Goal: Information Seeking & Learning: Learn about a topic

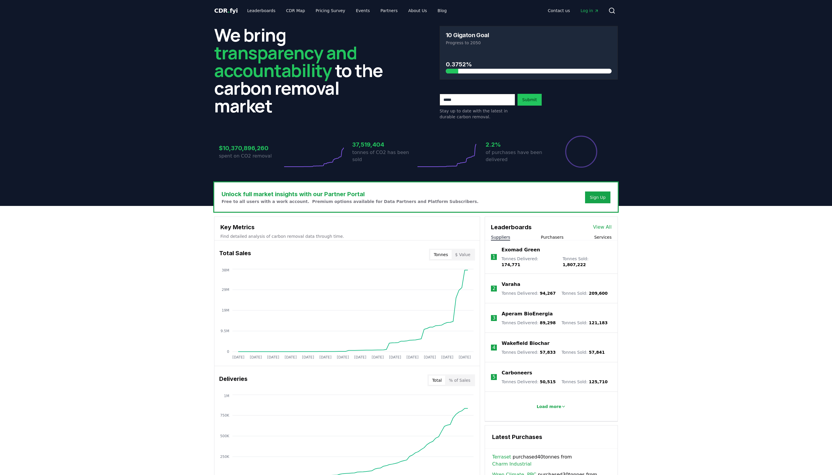
scroll to position [33, 0]
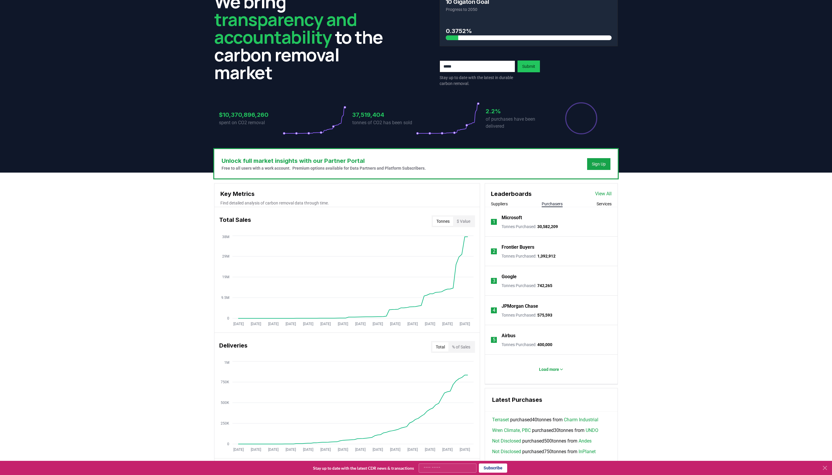
click at [547, 205] on button "Purchasers" at bounding box center [552, 204] width 21 height 6
click at [508, 204] on button "Suppliers" at bounding box center [499, 204] width 17 height 6
click at [542, 202] on button "Purchasers" at bounding box center [552, 204] width 21 height 6
click at [506, 205] on button "Suppliers" at bounding box center [499, 204] width 17 height 6
click at [546, 204] on button "Purchasers" at bounding box center [552, 204] width 21 height 6
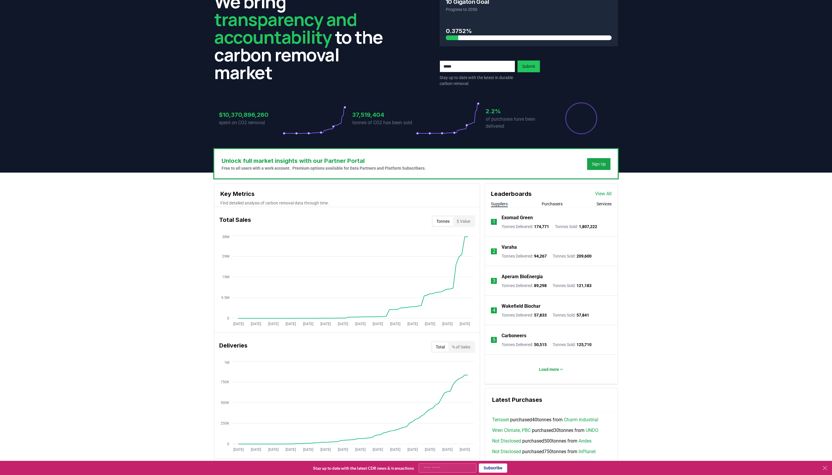
click at [507, 204] on button "Suppliers" at bounding box center [499, 204] width 17 height 6
click at [544, 204] on button "Purchasers" at bounding box center [552, 204] width 21 height 6
click at [496, 204] on button "Suppliers" at bounding box center [499, 204] width 17 height 6
click at [544, 207] on button "Purchasers" at bounding box center [552, 204] width 21 height 6
click at [565, 367] on button "Load more" at bounding box center [552, 370] width 34 height 12
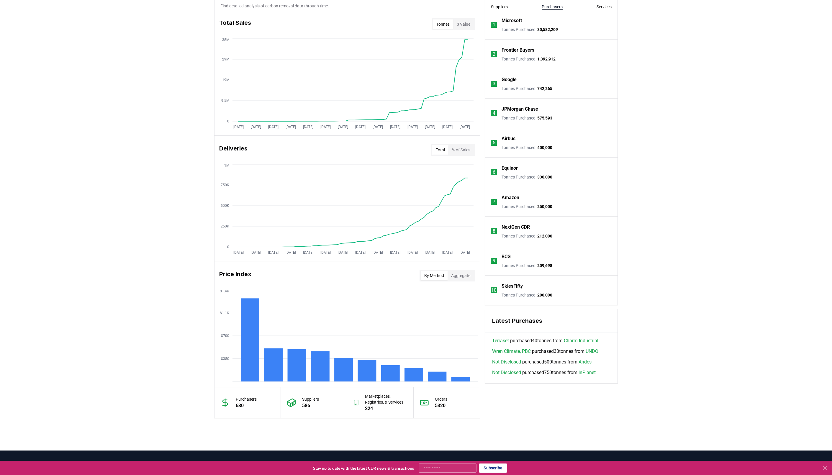
scroll to position [221, 0]
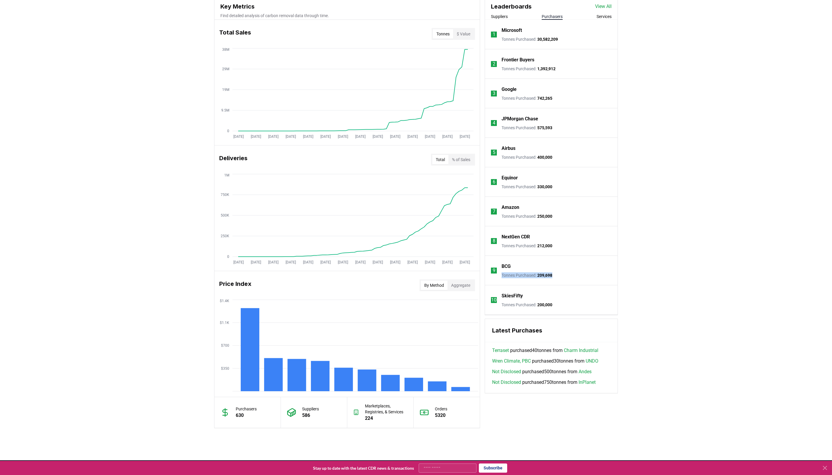
drag, startPoint x: 557, startPoint y: 277, endPoint x: 545, endPoint y: 270, distance: 13.7
click at [545, 270] on li "9 BCG Tonnes Purchased : 209,698" at bounding box center [551, 271] width 133 height 30
click at [553, 269] on li "9 BCG Tonnes Purchased : 209,698" at bounding box center [551, 271] width 133 height 30
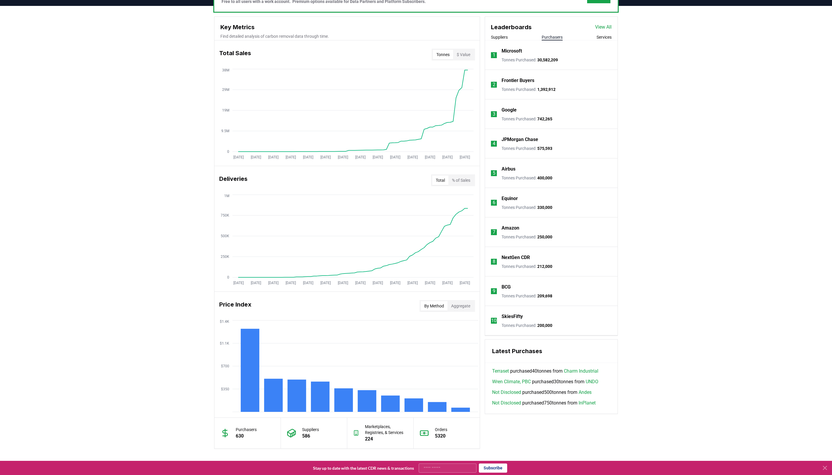
scroll to position [201, 0]
click at [471, 53] on button "$ Value" at bounding box center [463, 53] width 21 height 9
click at [445, 54] on button "Tonnes" at bounding box center [443, 53] width 20 height 9
click at [463, 54] on button "$ Value" at bounding box center [463, 53] width 21 height 9
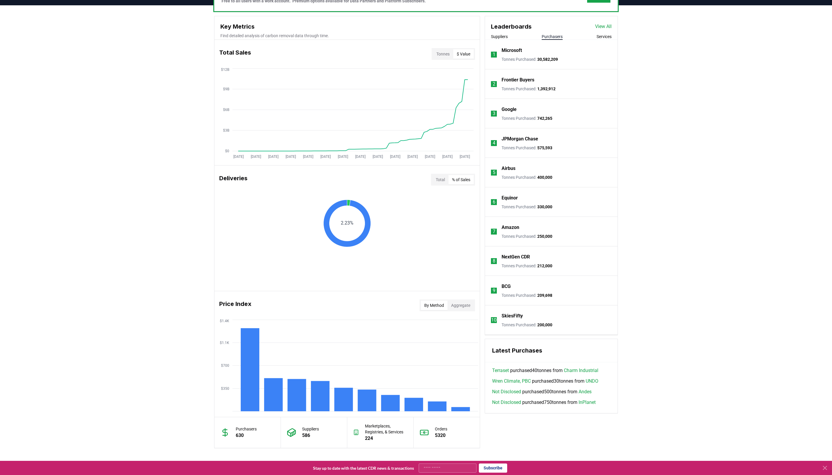
click at [462, 180] on button "% of Sales" at bounding box center [461, 179] width 25 height 9
click at [441, 180] on button "Total" at bounding box center [440, 179] width 16 height 9
click at [442, 52] on button "Tonnes" at bounding box center [443, 53] width 20 height 9
click at [466, 55] on button "$ Value" at bounding box center [463, 53] width 21 height 9
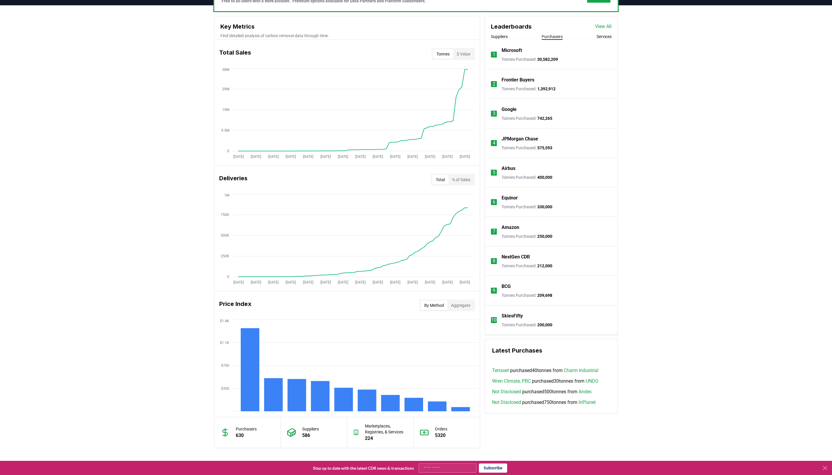
click at [447, 55] on button "Tonnes" at bounding box center [443, 53] width 20 height 9
